Goal: Transaction & Acquisition: Purchase product/service

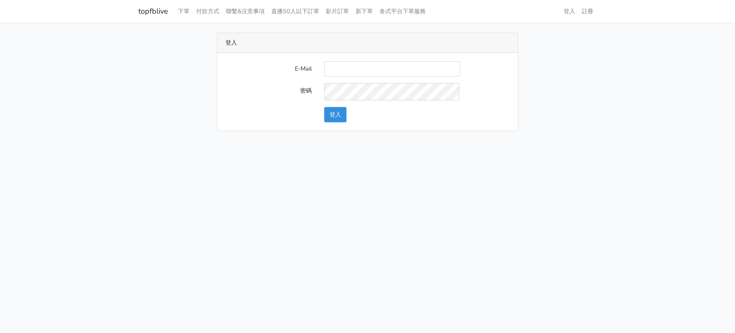
click at [366, 53] on div "登入" at bounding box center [367, 43] width 300 height 20
click at [365, 72] on input "E-Mail" at bounding box center [392, 68] width 136 height 15
type input "[EMAIL_ADDRESS][DOMAIN_NAME]"
click at [341, 122] on button "登入" at bounding box center [335, 114] width 22 height 15
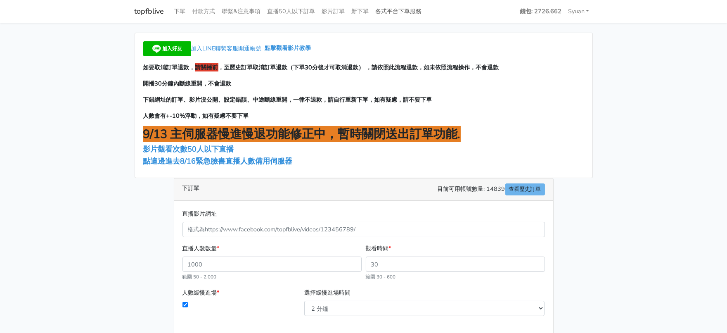
click at [425, 9] on link "各式平台下單服務" at bounding box center [398, 11] width 53 height 16
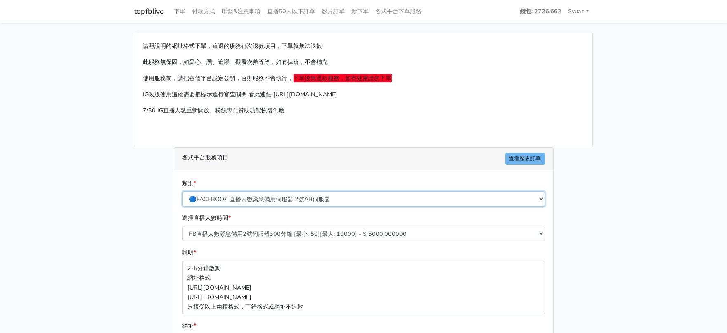
click at [261, 206] on select "🔵FACEBOOK 直播人數緊急備用伺服器 2號AB伺服器 🔵FACEBOOK 網軍專用貼文留言 安全保密 🔵9/30 FACEBOOK 直播人數緩慢進場緩慢…" at bounding box center [363, 198] width 362 height 15
select select "🔵2/12新增FACEBOOK 直播人數緊急備用伺服器 SC伺服器"
click at [183, 206] on select "🔵FACEBOOK 直播人數緊急備用伺服器 2號AB伺服器 🔵FACEBOOK 網軍專用貼文留言 安全保密 🔵9/30 FACEBOOK 直播人數緩慢進場緩慢…" at bounding box center [363, 198] width 362 height 15
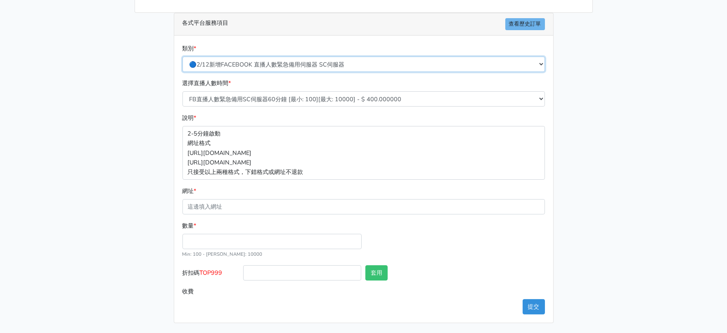
scroll to position [191, 0]
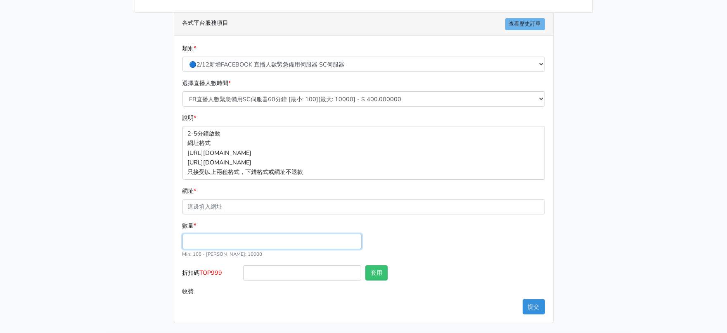
click at [222, 234] on input "數量 *" at bounding box center [271, 241] width 179 height 15
type input "300"
type input "120.000"
click at [255, 91] on select "FB直播人數緊急備用SC伺服器60分鐘 [最小: 100][最大: 10000] - $ 400.000000 FB直播人數緊急備用SC伺服器120分鐘 [最…" at bounding box center [363, 98] width 362 height 15
select select "638"
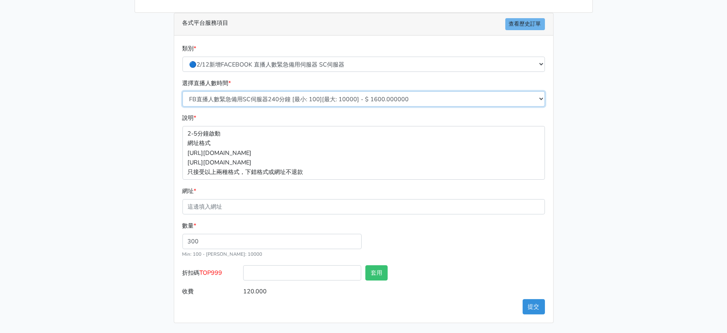
click at [183, 91] on select "FB直播人數緊急備用SC伺服器60分鐘 [最小: 100][最大: 10000] - $ 400.000000 FB直播人數緊急備用SC伺服器120分鐘 [最…" at bounding box center [363, 98] width 362 height 15
type input "480.000"
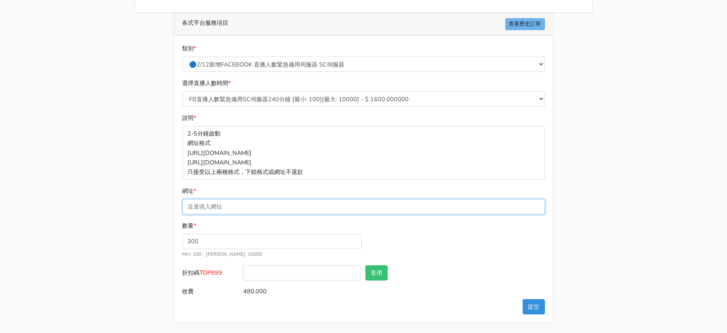
paste input "https://www.facebook.com/clothesstorylive/videos/1111495591088419/?__cft__[0]=A…"
type input "https://www.facebook.com/clothesstorylive/videos/1111495591088419/?__cft__[0]=A…"
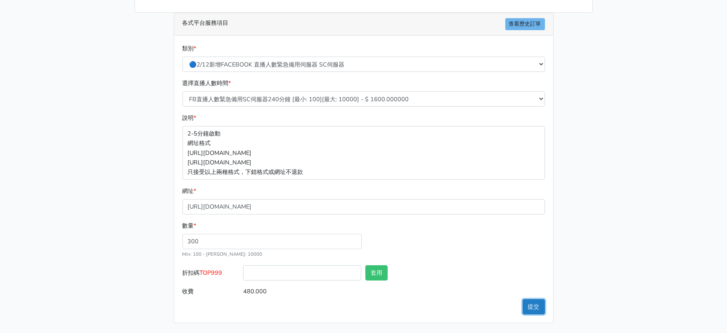
click at [533, 303] on button "提交" at bounding box center [533, 306] width 22 height 15
